Goal: Information Seeking & Learning: Learn about a topic

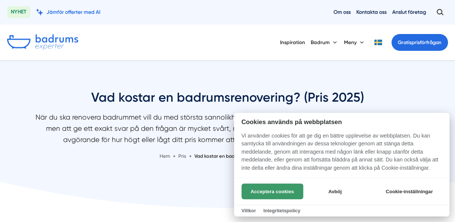
click at [271, 195] on button "Acceptera cookies" at bounding box center [273, 192] width 62 height 16
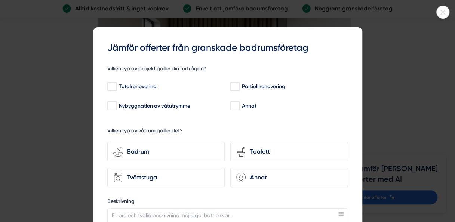
scroll to position [2049, 0]
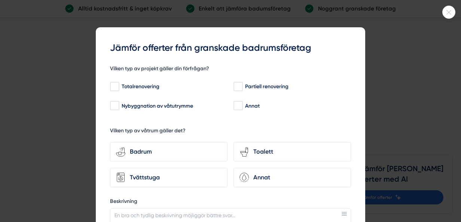
click at [410, 74] on div at bounding box center [230, 111] width 461 height 222
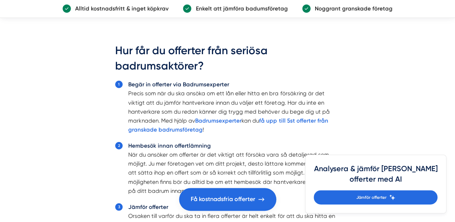
scroll to position [2314, 0]
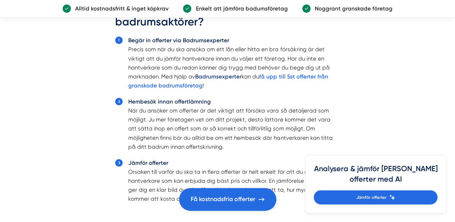
click at [195, 80] on strong "Badrumsexperter" at bounding box center [218, 76] width 46 height 7
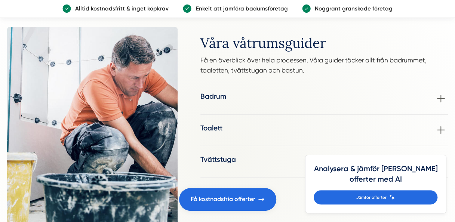
scroll to position [938, 0]
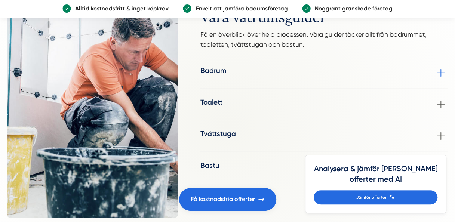
click at [214, 71] on h3 "Badrum" at bounding box center [213, 71] width 26 height 10
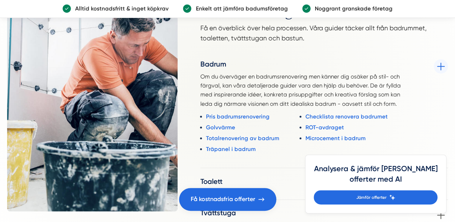
scroll to position [944, 0]
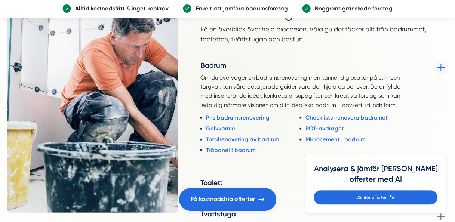
click at [324, 113] on div "Om du överväger en badrumsrenovering men känner dig osäker på stil- och färgval…" at bounding box center [302, 114] width 205 height 86
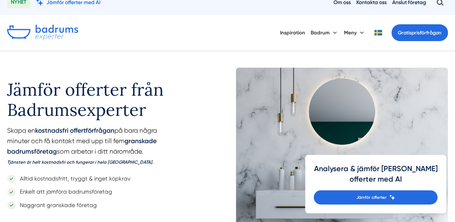
scroll to position [0, 0]
